Goal: Task Accomplishment & Management: Complete application form

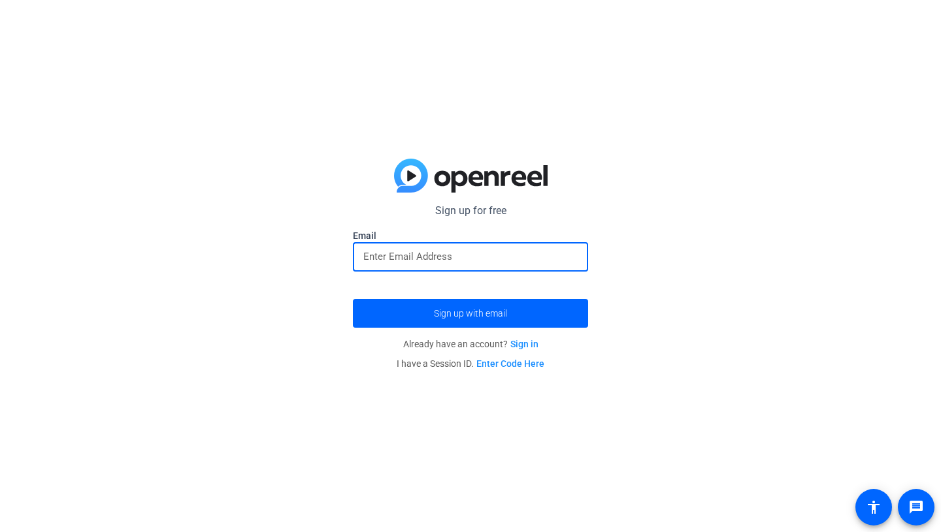
click at [442, 255] on input "email" at bounding box center [470, 257] width 214 height 16
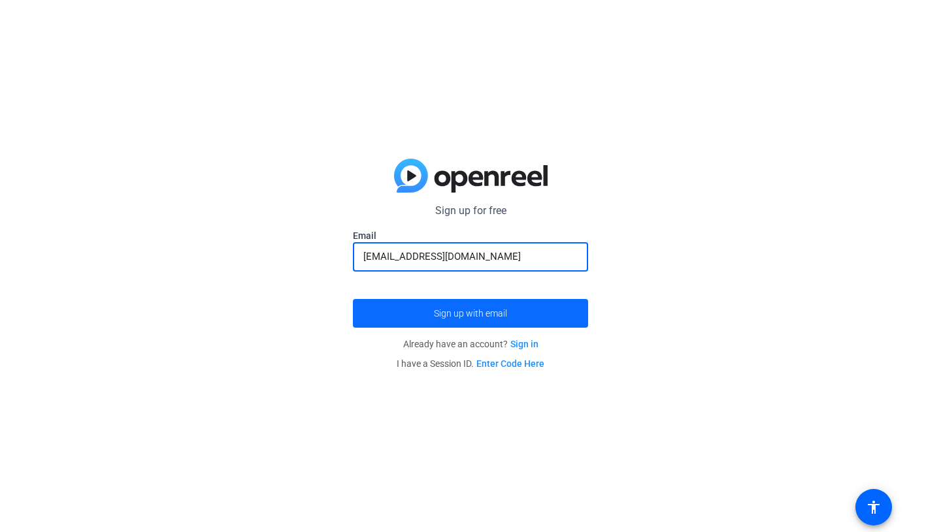
type input "[EMAIL_ADDRESS][DOMAIN_NAME]"
click at [458, 314] on span "Sign up with email" at bounding box center [470, 314] width 73 height 0
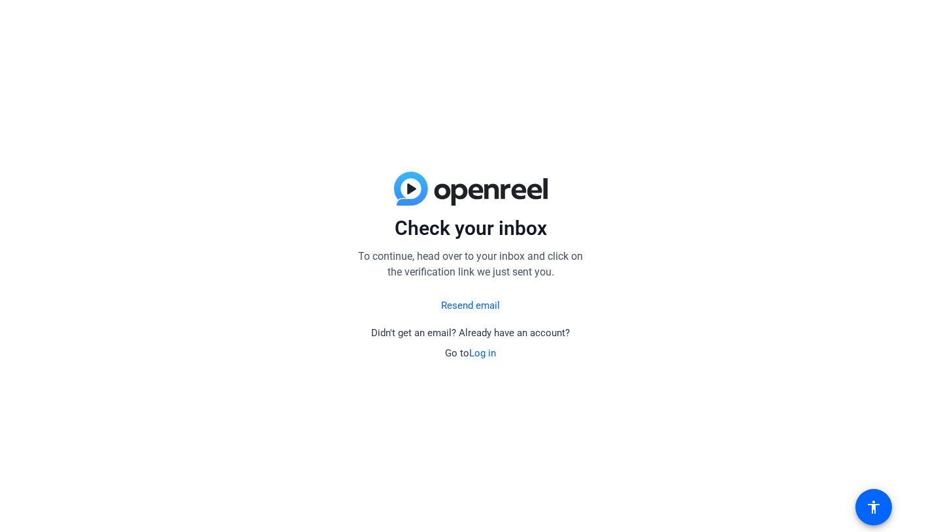
click at [466, 300] on link "Resend email" at bounding box center [470, 306] width 59 height 15
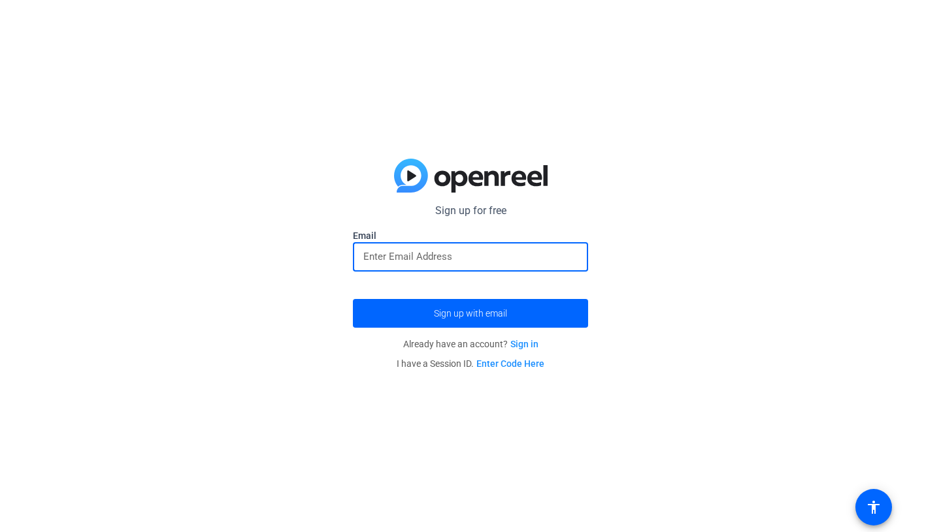
click at [482, 255] on input "email" at bounding box center [470, 257] width 214 height 16
click at [389, 259] on input "[EMAIL_ADDRESS][DOMAIN_NAME]" at bounding box center [470, 257] width 214 height 16
type input "[EMAIL_ADDRESS][DOMAIN_NAME]"
click at [410, 312] on span "submit" at bounding box center [470, 313] width 235 height 31
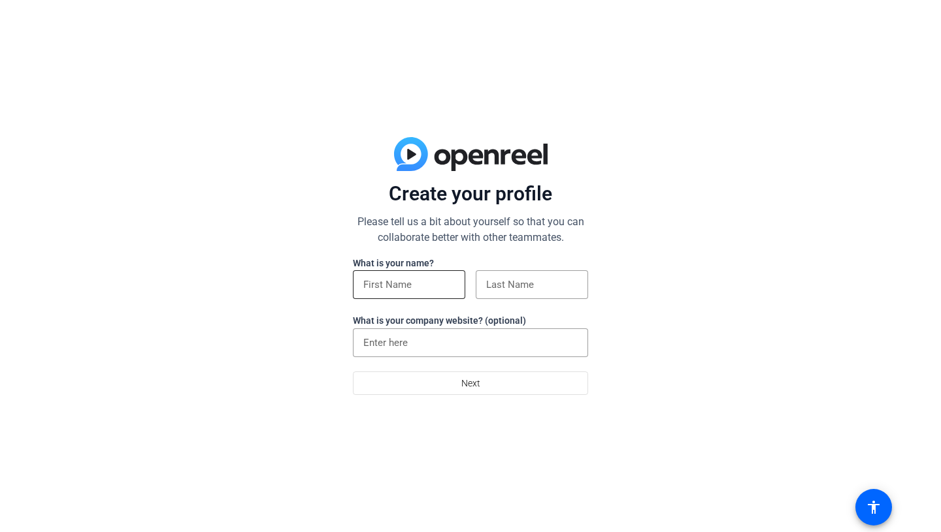
click at [398, 296] on div at bounding box center [408, 284] width 91 height 29
type input "ruby"
click at [519, 289] on input at bounding box center [531, 285] width 91 height 16
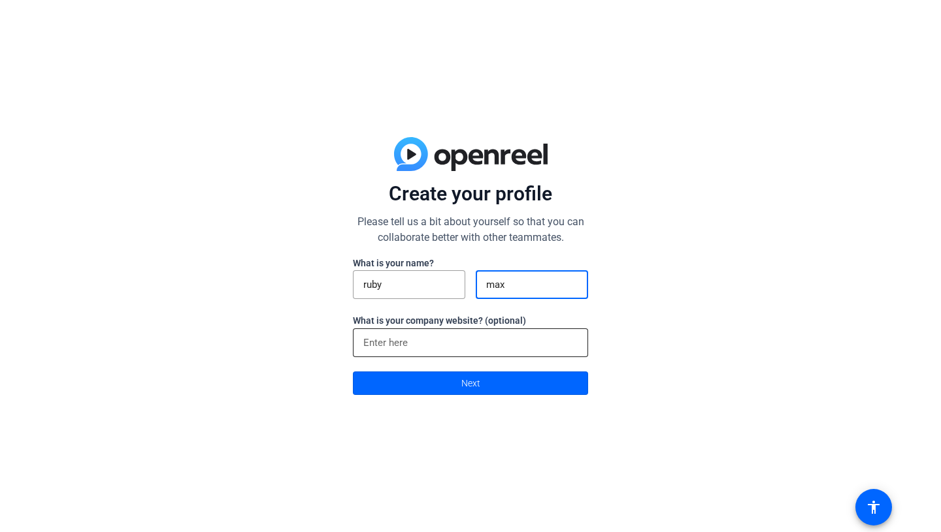
type input "max"
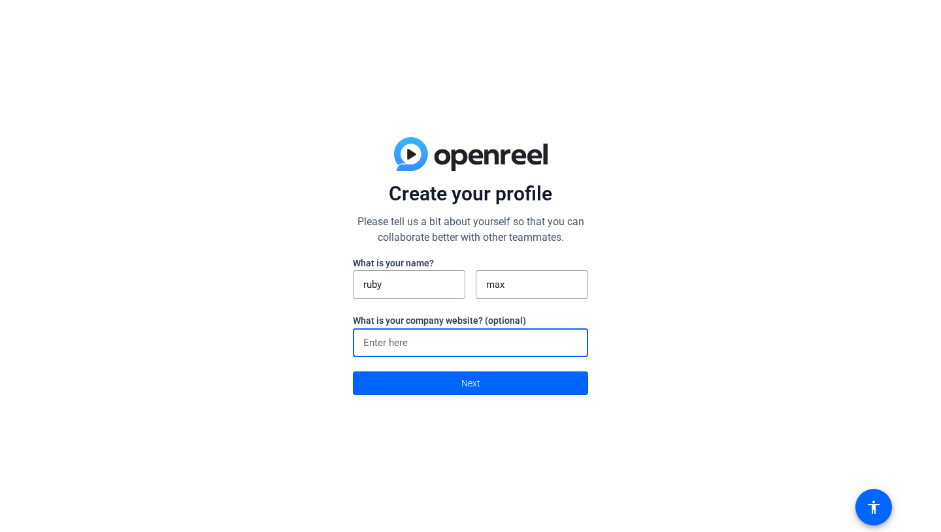
click at [399, 344] on input at bounding box center [470, 343] width 214 height 16
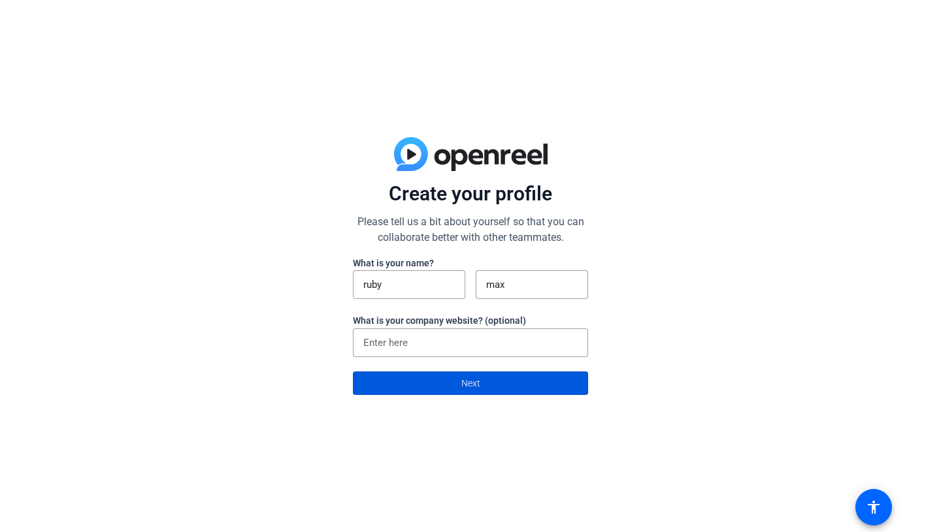
click at [401, 378] on span at bounding box center [470, 383] width 234 height 31
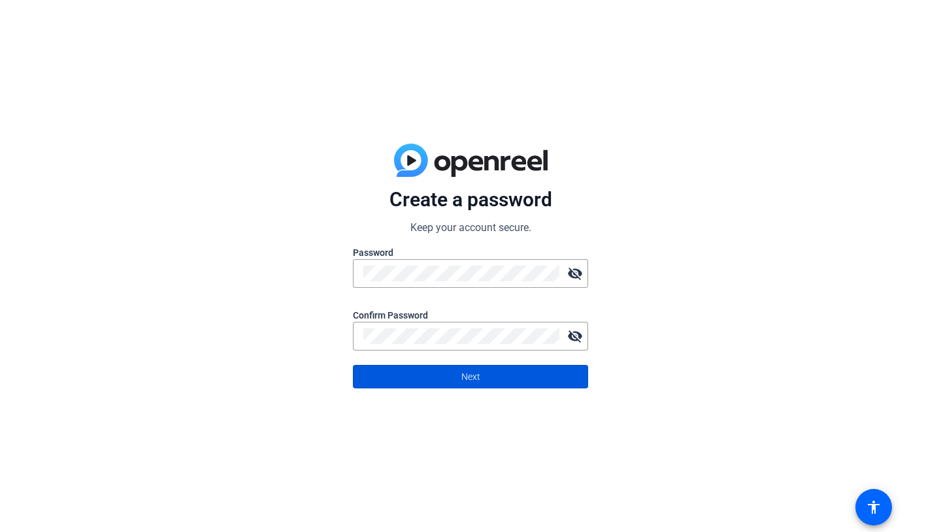
click at [373, 378] on span at bounding box center [470, 376] width 234 height 31
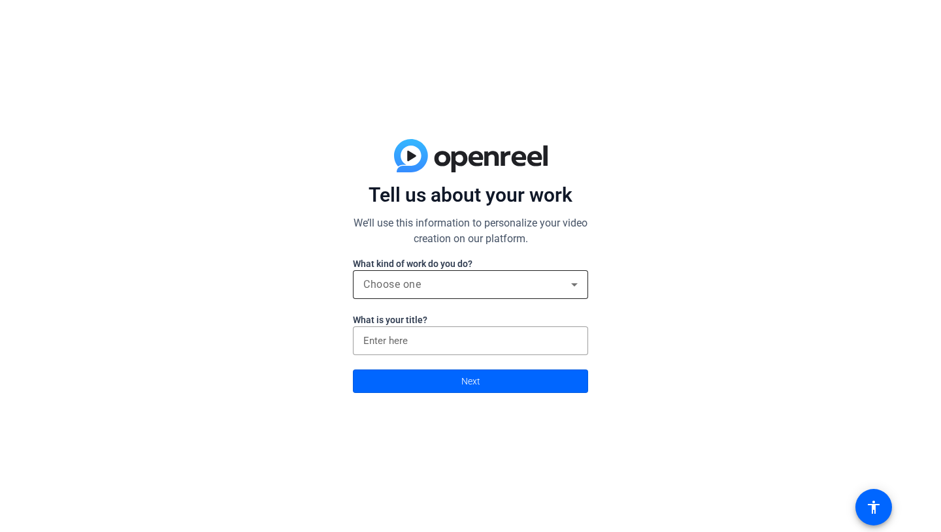
click at [484, 287] on div "Choose one" at bounding box center [467, 285] width 208 height 16
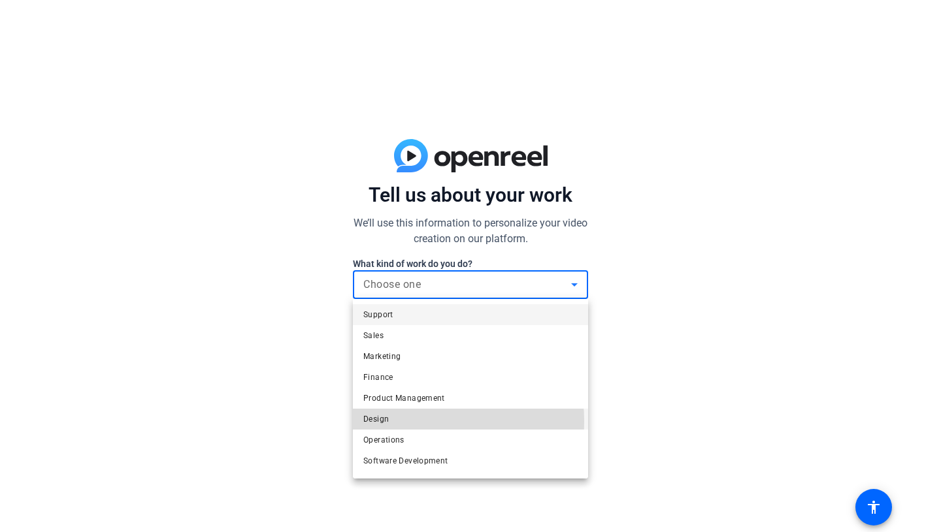
click at [387, 422] on span "Design" at bounding box center [375, 420] width 25 height 16
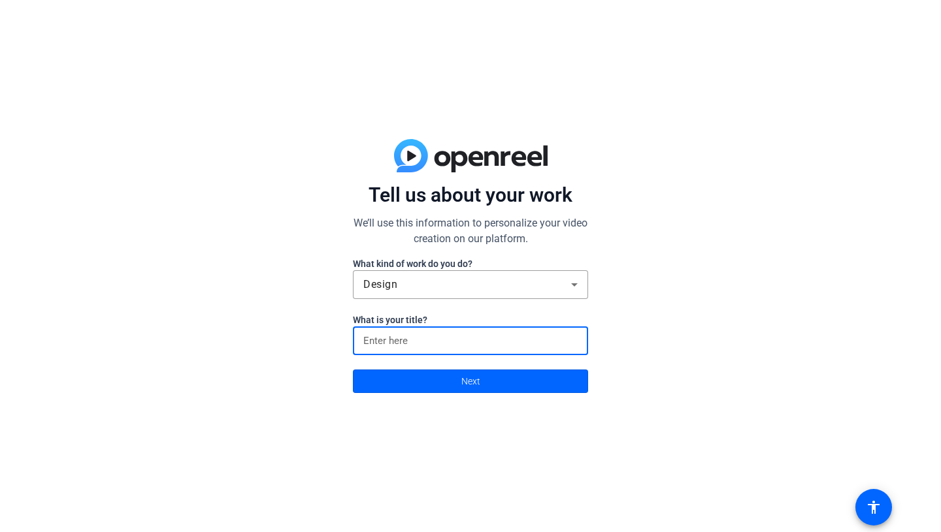
click at [446, 340] on input at bounding box center [470, 341] width 214 height 16
type input "ruby"
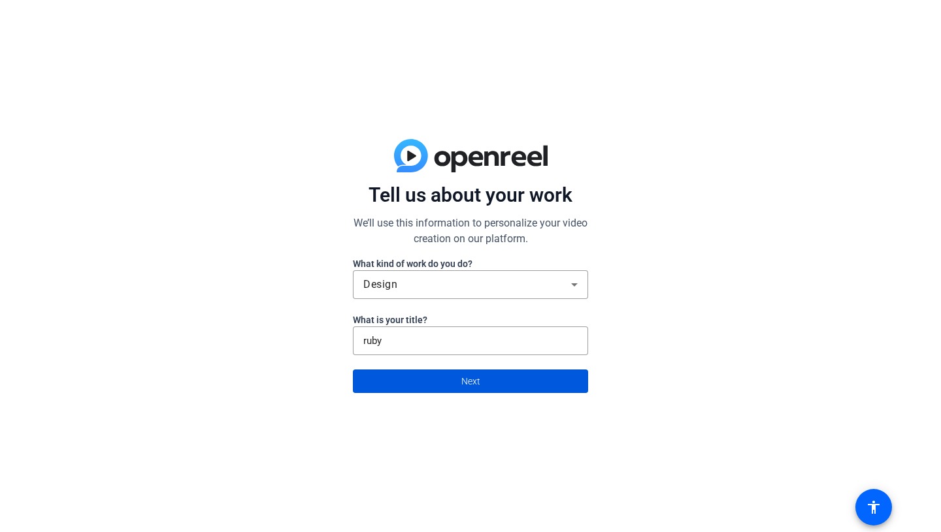
click at [417, 382] on span at bounding box center [470, 381] width 234 height 31
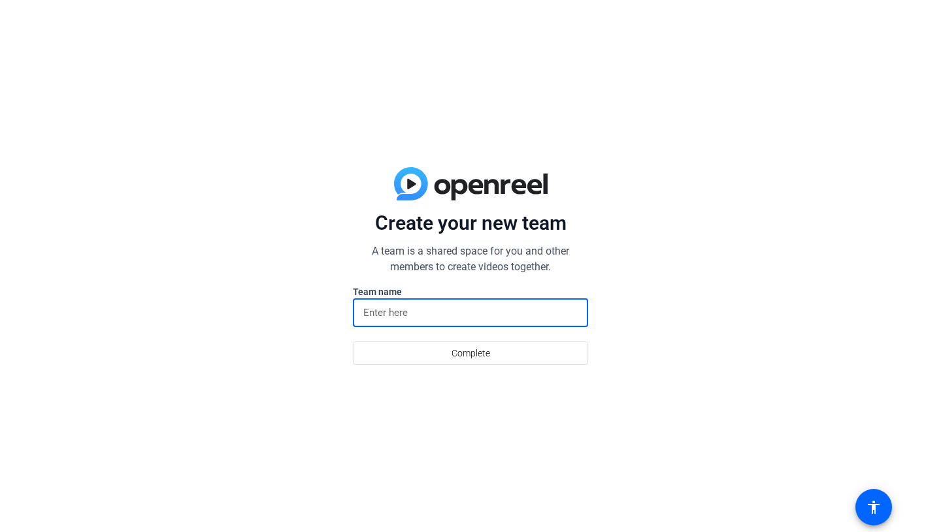
click at [420, 306] on input at bounding box center [470, 313] width 214 height 16
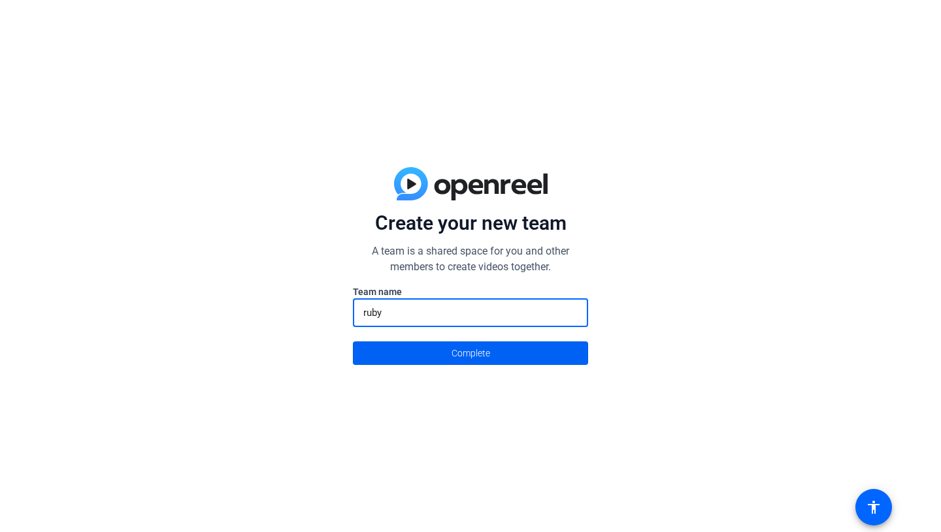
type input "ruby"
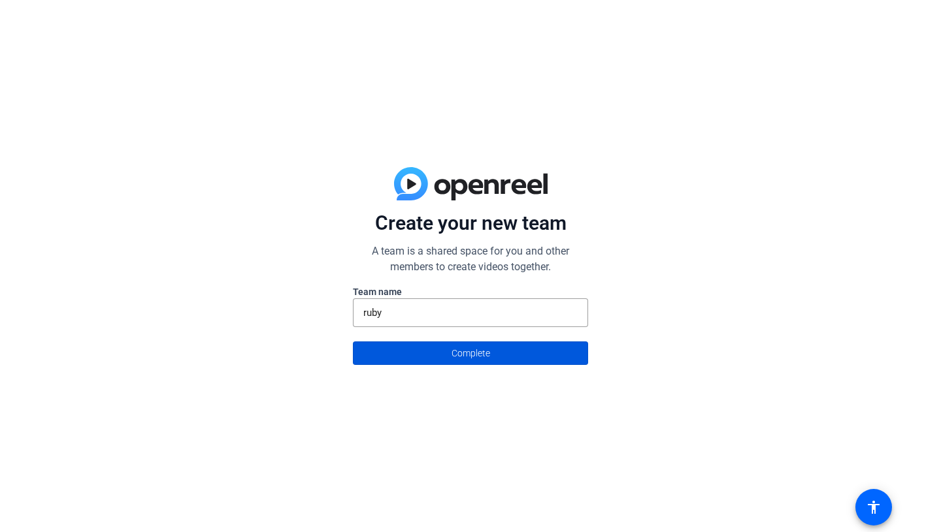
click at [437, 362] on span at bounding box center [470, 353] width 234 height 31
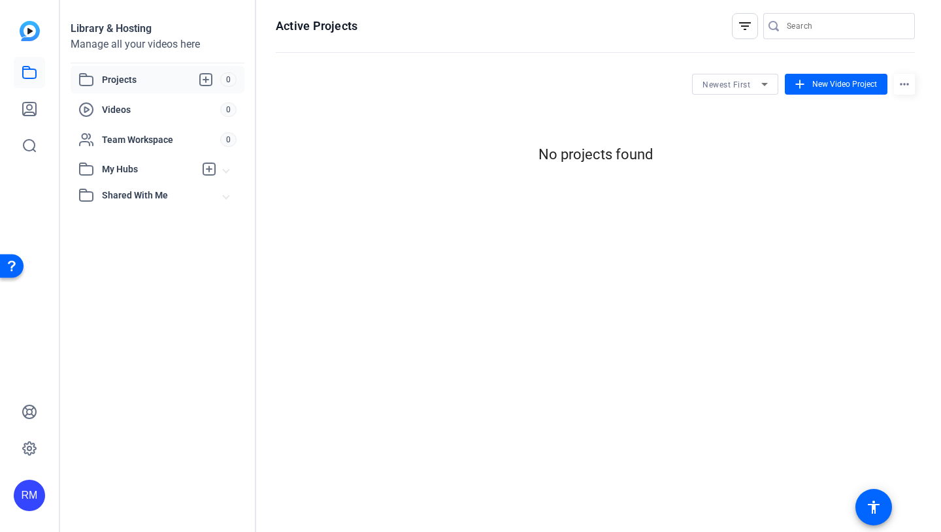
click at [795, 31] on input "Search" at bounding box center [846, 26] width 118 height 16
type input "u"
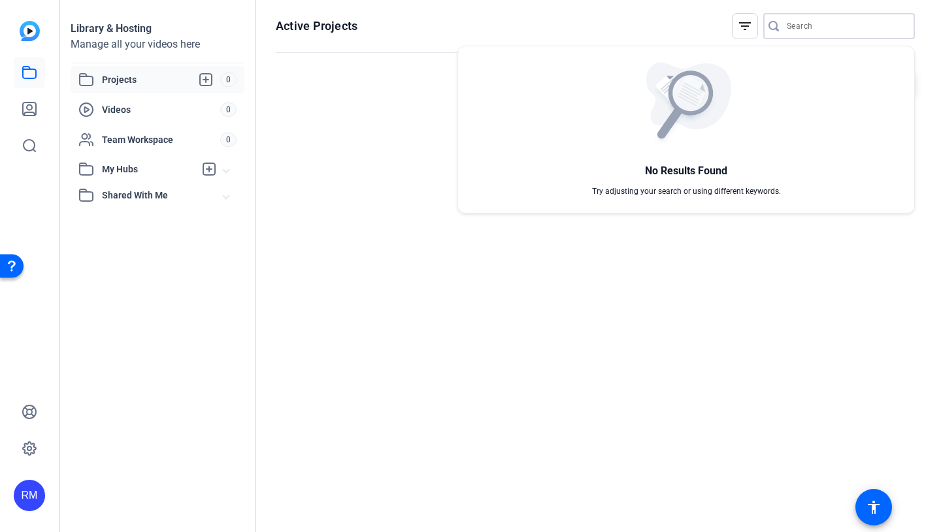
click at [26, 76] on div at bounding box center [470, 266] width 941 height 532
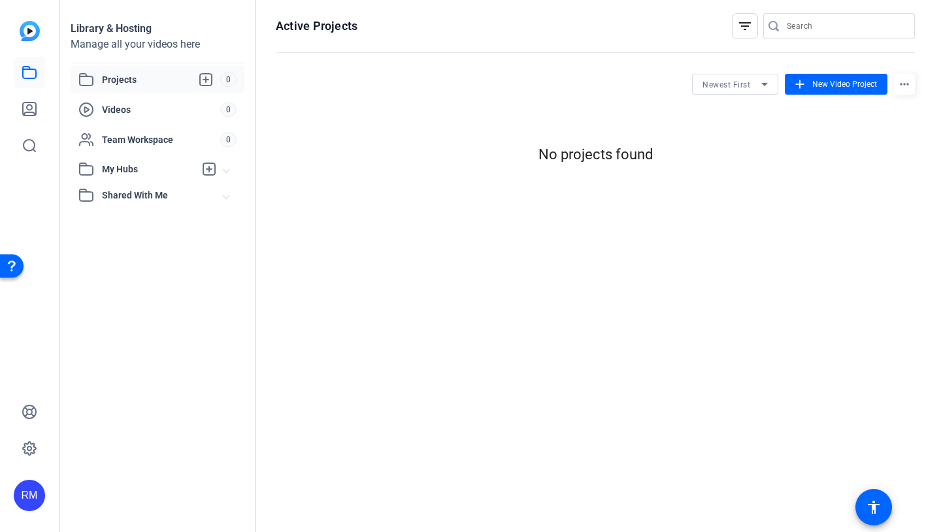
click at [109, 85] on span "Projects" at bounding box center [161, 80] width 118 height 16
click at [207, 74] on icon at bounding box center [206, 80] width 16 height 16
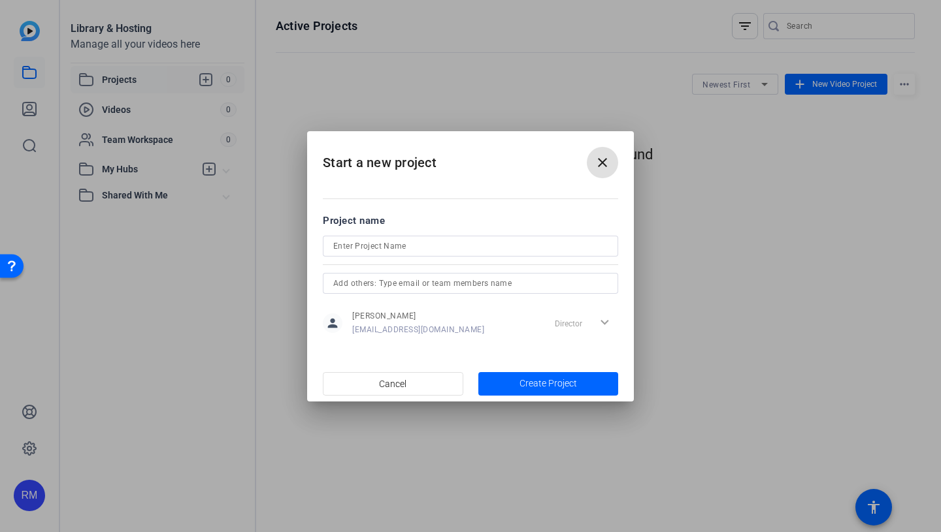
click at [363, 246] on input at bounding box center [470, 246] width 274 height 16
click at [340, 246] on input "vidio" at bounding box center [470, 246] width 274 height 16
type input "video"
click at [564, 385] on span "Create Project" at bounding box center [547, 384] width 57 height 14
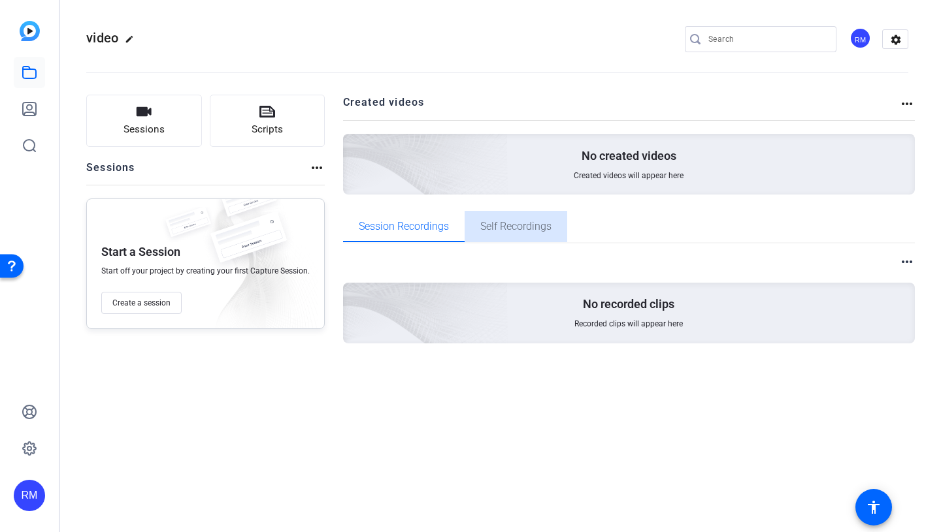
click at [508, 232] on span "Self Recordings" at bounding box center [515, 226] width 71 height 10
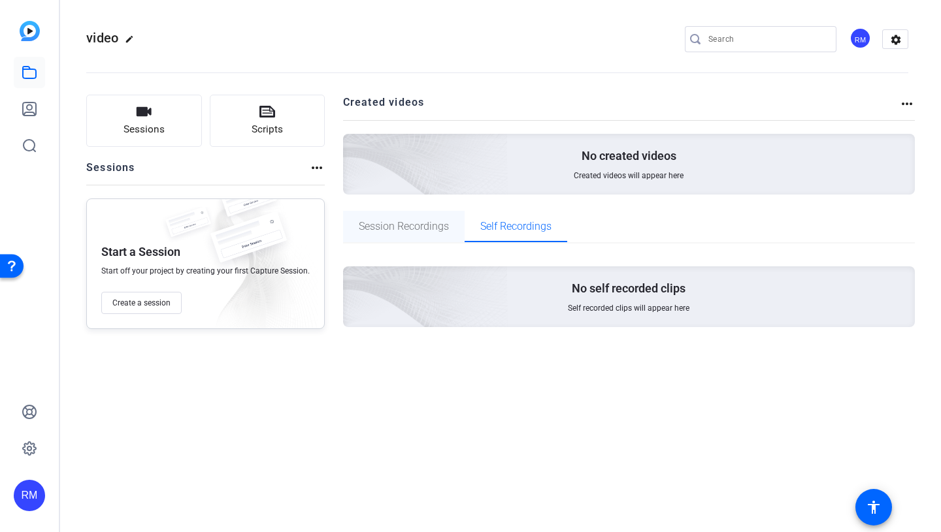
click at [418, 223] on span "Session Recordings" at bounding box center [404, 226] width 90 height 10
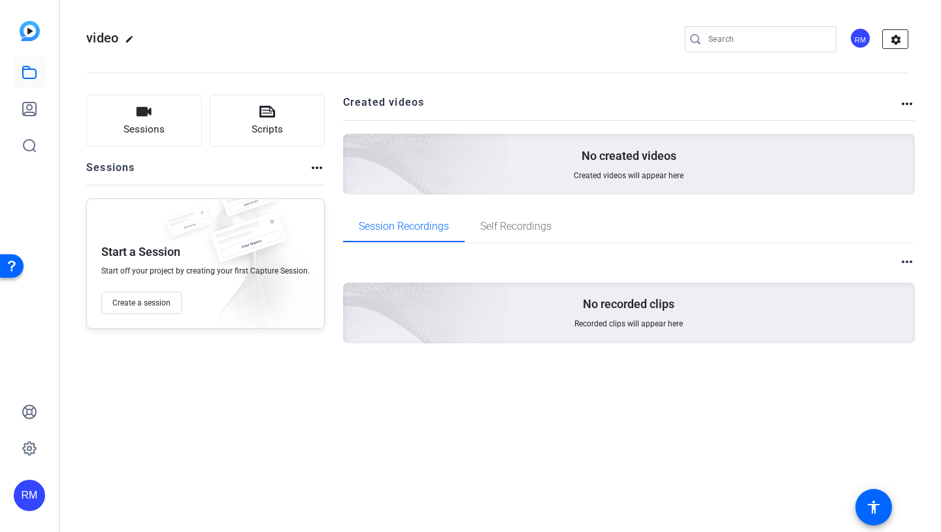
click at [884, 39] on mat-icon "settings" at bounding box center [896, 40] width 26 height 20
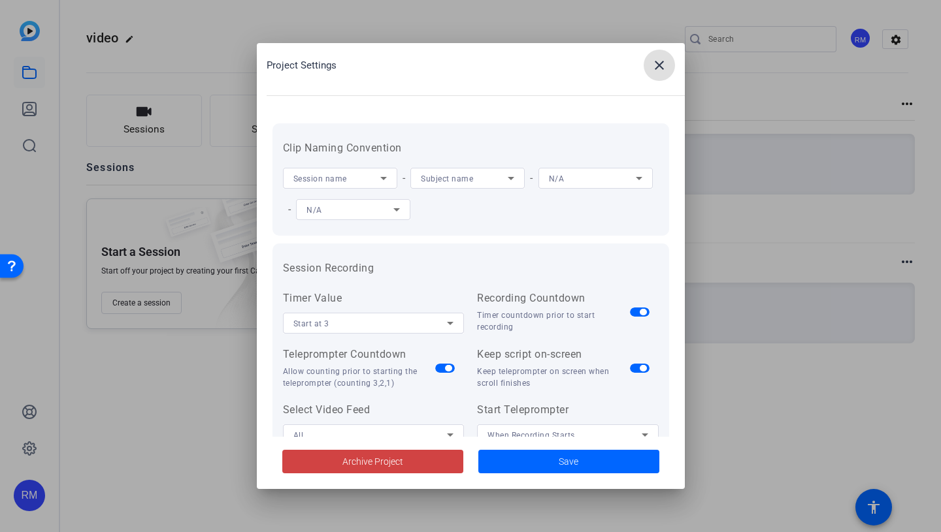
click at [670, 63] on span at bounding box center [658, 65] width 31 height 31
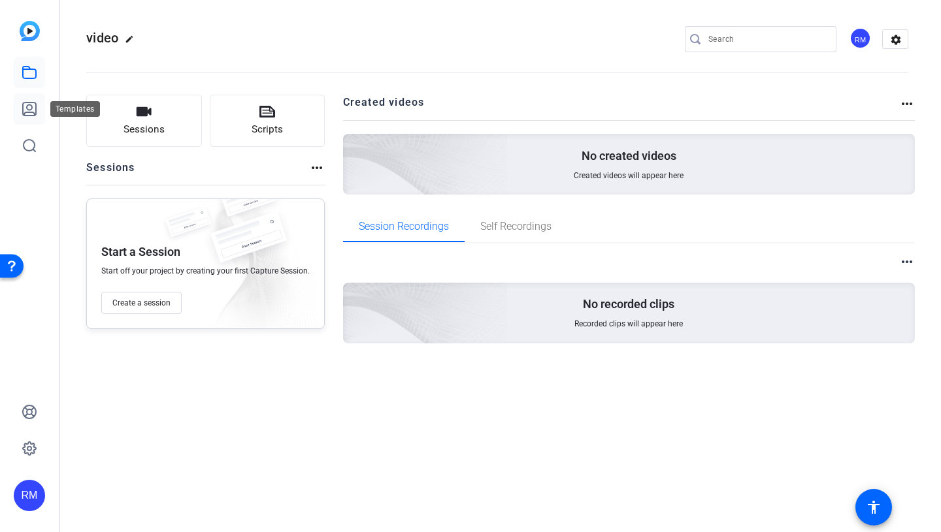
click at [18, 104] on link at bounding box center [29, 108] width 31 height 31
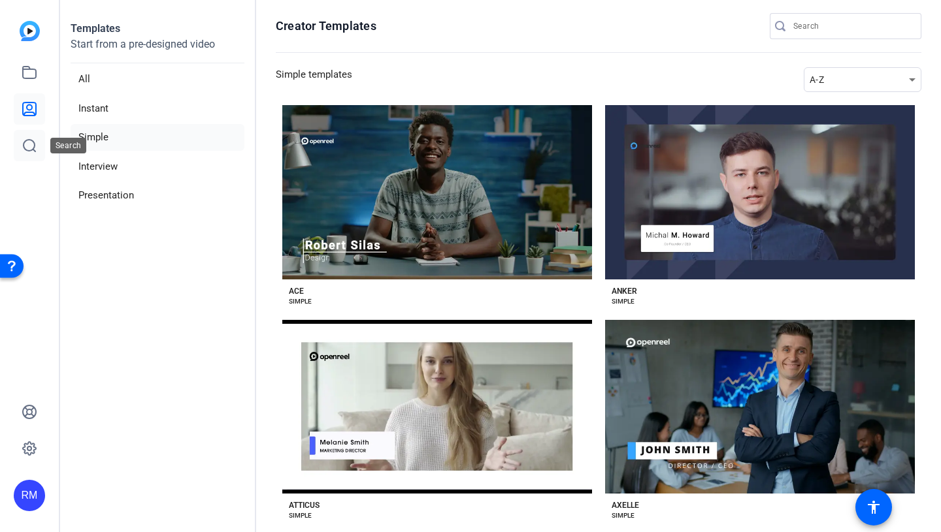
click at [27, 150] on icon at bounding box center [30, 146] width 12 height 12
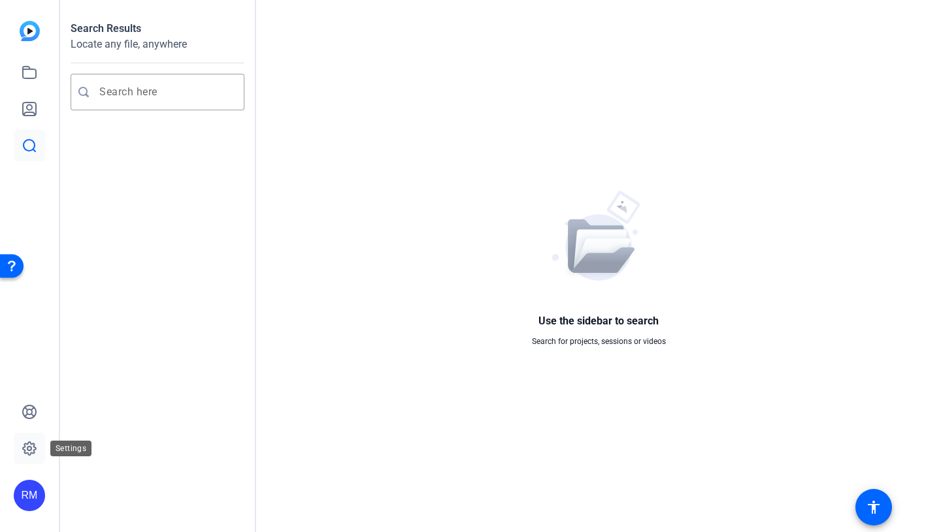
click at [29, 445] on icon at bounding box center [30, 449] width 16 height 16
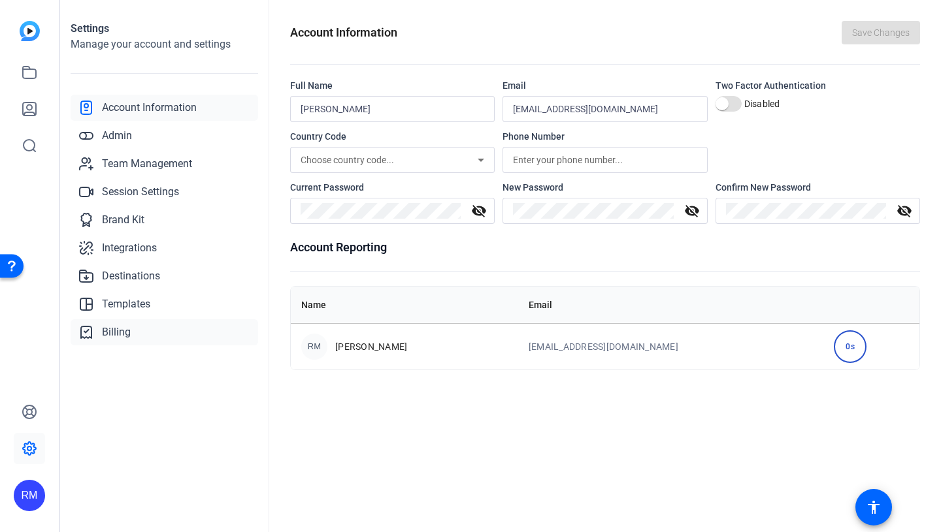
click at [127, 321] on link "Billing" at bounding box center [164, 332] width 187 height 26
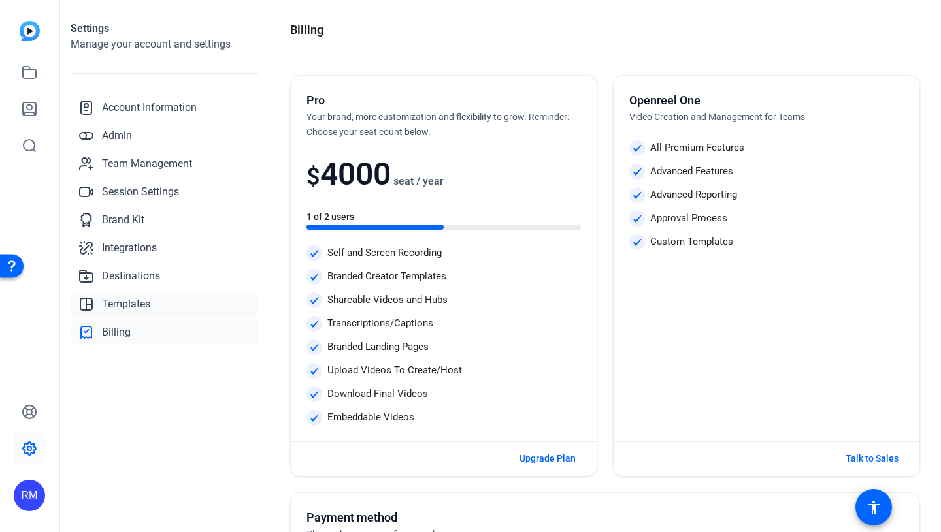
click at [122, 308] on span "Templates" at bounding box center [126, 305] width 48 height 16
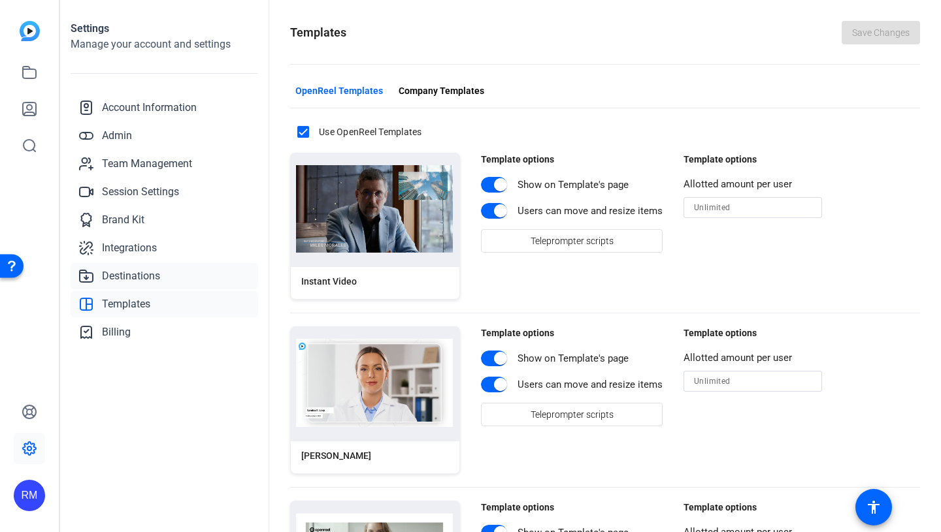
click at [115, 275] on span "Destinations" at bounding box center [131, 276] width 58 height 16
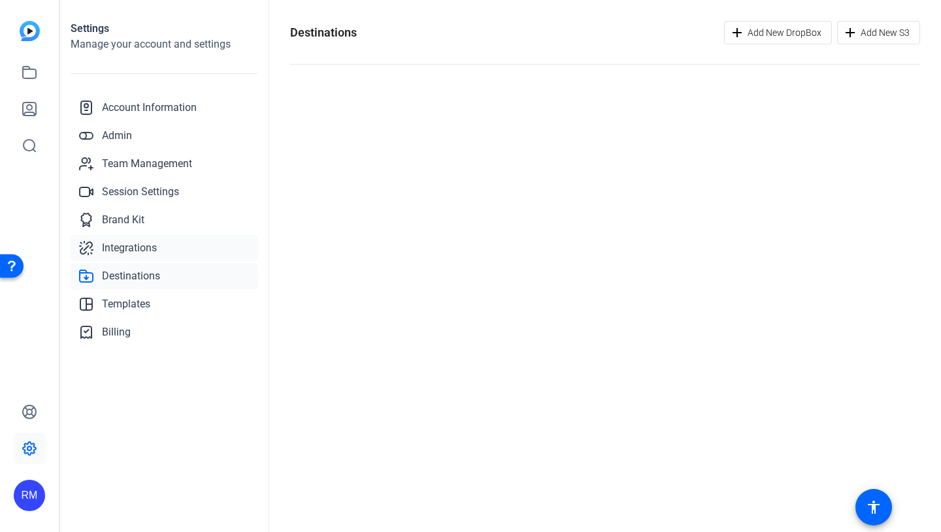
click at [122, 247] on span "Integrations" at bounding box center [129, 248] width 55 height 16
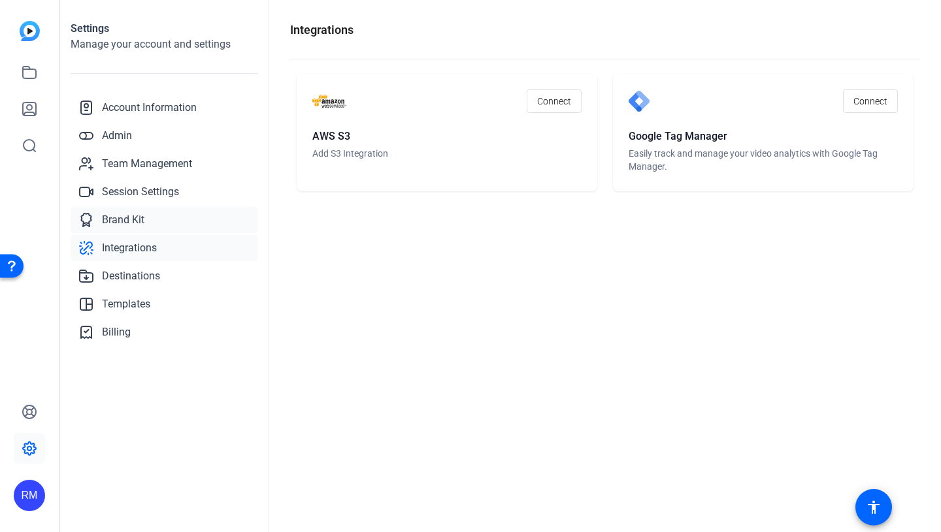
click at [106, 224] on span "Brand Kit" at bounding box center [123, 220] width 42 height 16
